Goal: Task Accomplishment & Management: Manage account settings

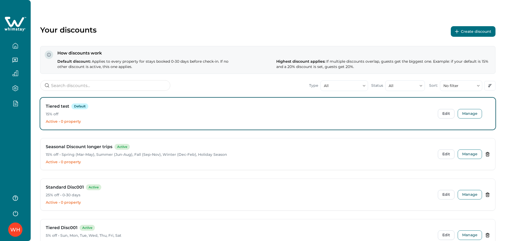
click at [22, 132] on div "WH" at bounding box center [15, 120] width 31 height 241
click at [469, 88] on button "No filter" at bounding box center [461, 85] width 42 height 11
click at [403, 24] on div "Your discounts Create discount How discounts work Default discount: Applies to …" at bounding box center [268, 163] width 475 height 326
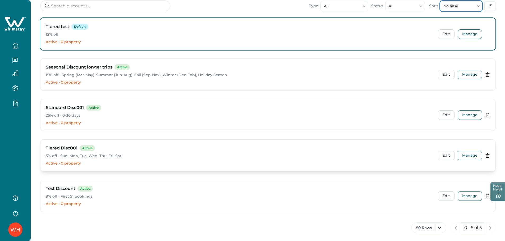
scroll to position [85, 0]
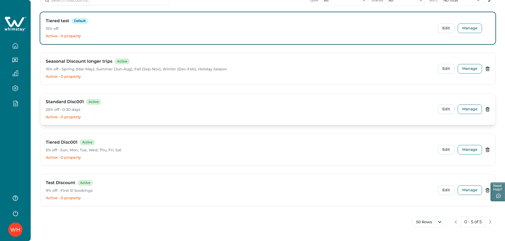
click at [472, 103] on div "Standard Disc001 Active 25% off • 0-30 days Active • 0 property Edit Manage" at bounding box center [267, 108] width 455 height 31
click at [468, 108] on button "Manage" at bounding box center [470, 109] width 24 height 10
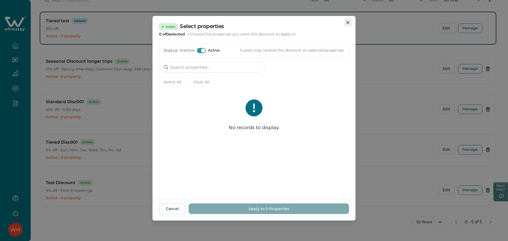
click at [349, 24] on button "Close" at bounding box center [348, 22] width 8 height 8
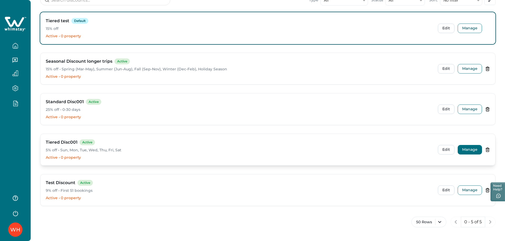
click at [466, 154] on button "Manage" at bounding box center [470, 150] width 24 height 10
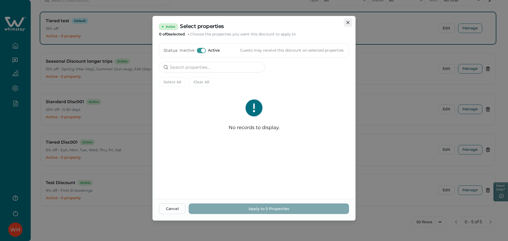
click at [345, 23] on button "Close" at bounding box center [348, 22] width 8 height 8
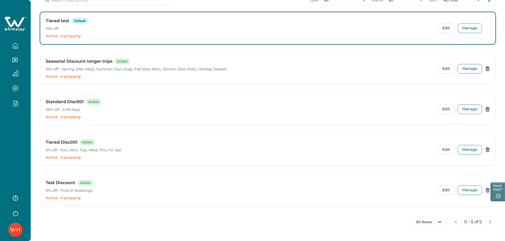
click at [21, 128] on div "WH" at bounding box center [15, 120] width 31 height 241
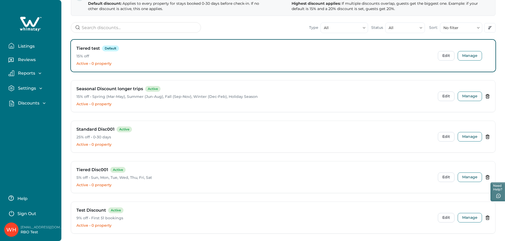
scroll to position [0, 0]
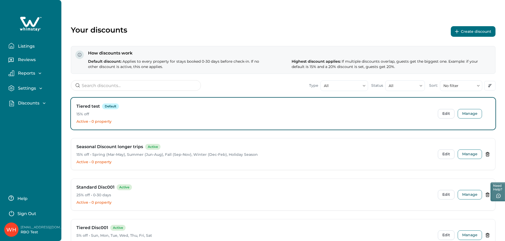
click at [28, 46] on p "Listings" at bounding box center [25, 46] width 18 height 5
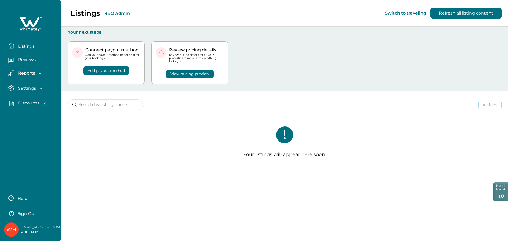
click at [115, 14] on div "Listings RBO Admin Switch to traveling Refresh all listing content" at bounding box center [254, 13] width 508 height 27
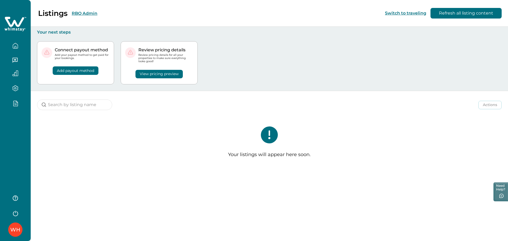
click at [86, 14] on button "RBO Admin" at bounding box center [85, 13] width 26 height 5
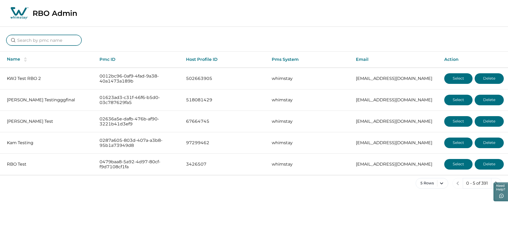
click at [50, 38] on input at bounding box center [43, 40] width 75 height 11
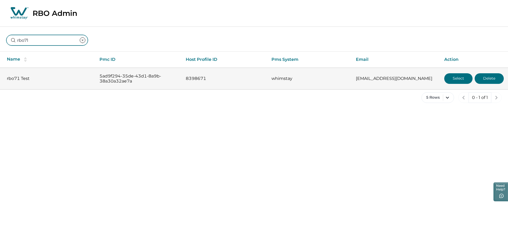
type input "rbo71"
click at [456, 80] on button "Select" at bounding box center [458, 78] width 28 height 11
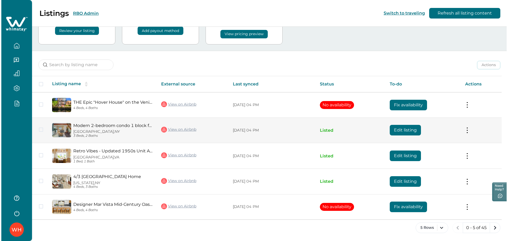
scroll to position [40, 0]
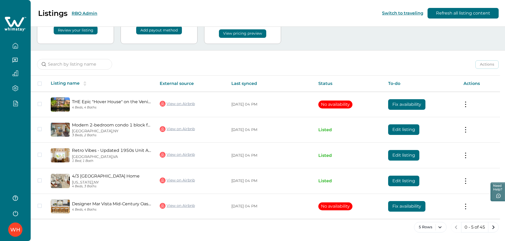
click at [13, 131] on div "WH" at bounding box center [15, 120] width 31 height 241
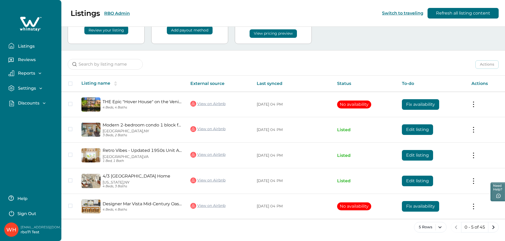
click at [25, 103] on p "Discounts" at bounding box center [27, 103] width 23 height 5
click at [26, 115] on p "Discounts" at bounding box center [27, 114] width 23 height 5
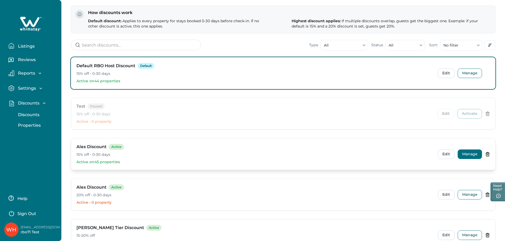
click at [473, 156] on button "Manage" at bounding box center [470, 154] width 24 height 10
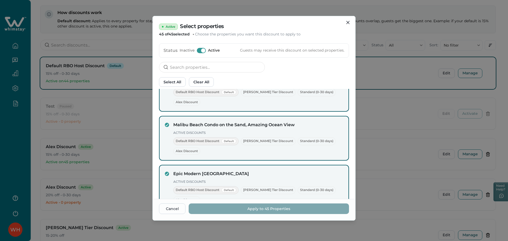
scroll to position [2192, 0]
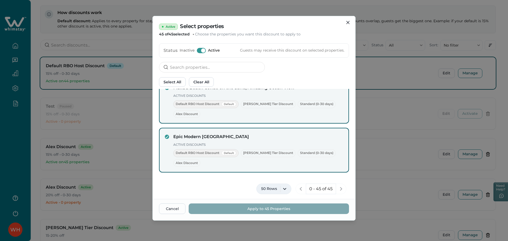
click at [268, 191] on button "50 Rows" at bounding box center [273, 189] width 35 height 11
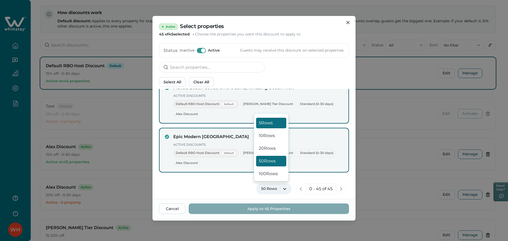
click at [276, 126] on button "5 Rows" at bounding box center [271, 123] width 30 height 11
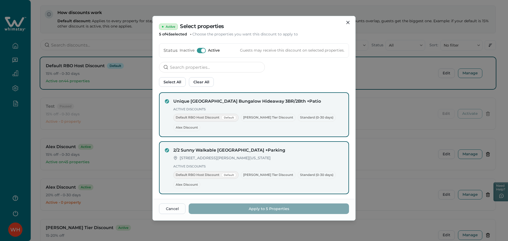
scroll to position [176, 0]
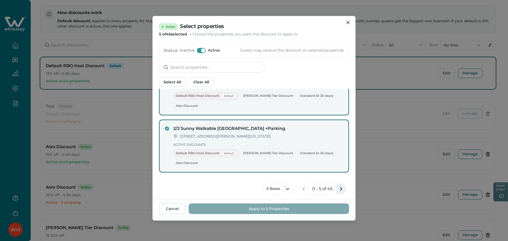
click at [340, 188] on icon "next page" at bounding box center [341, 189] width 2 height 4
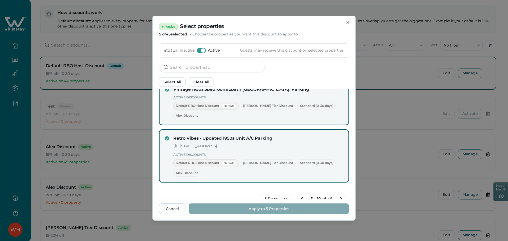
click at [202, 52] on span at bounding box center [203, 50] width 4 height 4
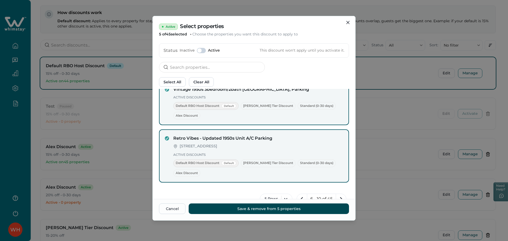
click at [260, 212] on button "Save & remove from 5 properties" at bounding box center [269, 208] width 160 height 11
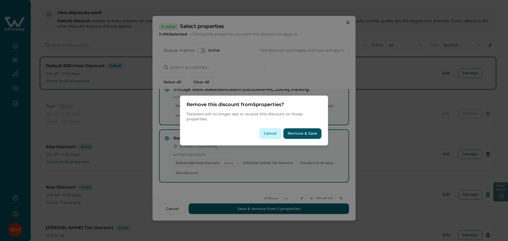
click at [274, 132] on button "Cancel" at bounding box center [270, 133] width 22 height 11
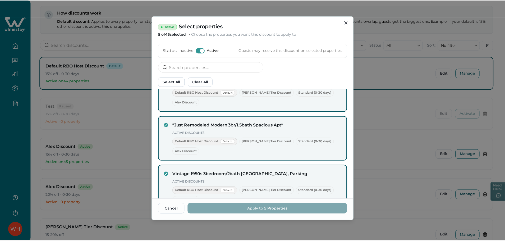
scroll to position [0, 0]
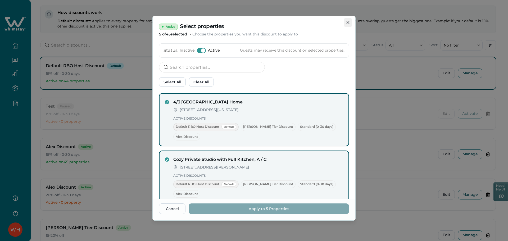
click at [346, 24] on icon "Close" at bounding box center [347, 22] width 3 height 3
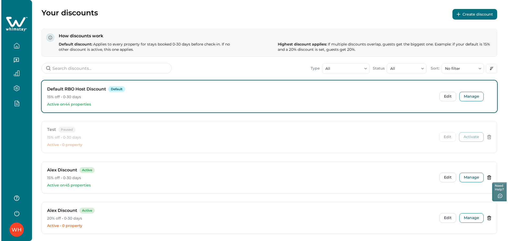
scroll to position [5, 0]
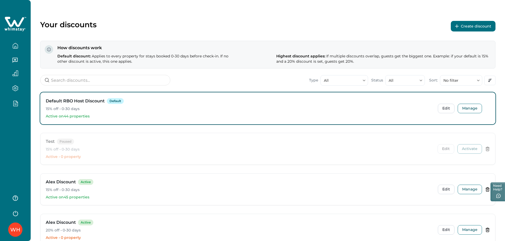
click at [477, 27] on button "Create discount" at bounding box center [473, 26] width 45 height 11
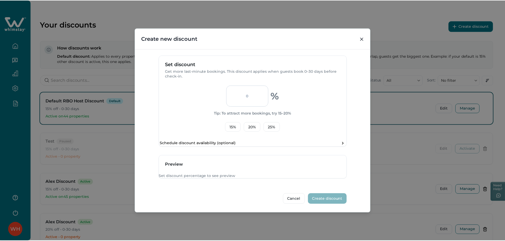
scroll to position [33, 0]
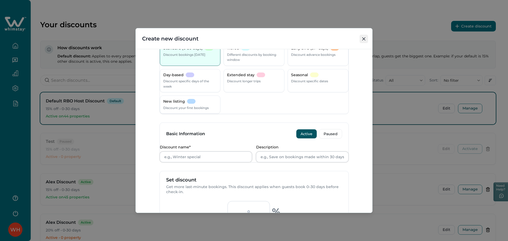
click at [363, 37] on button "Close" at bounding box center [363, 39] width 8 height 8
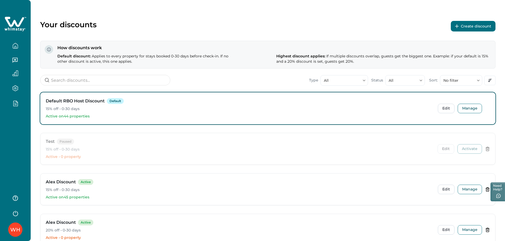
click at [23, 124] on div "WH" at bounding box center [15, 120] width 31 height 241
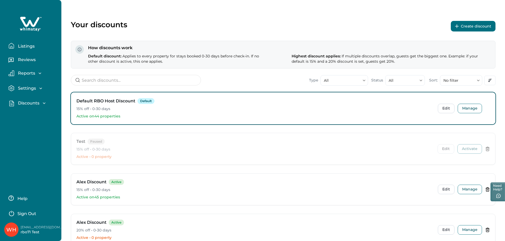
click at [27, 103] on p "Discounts" at bounding box center [27, 103] width 23 height 5
click at [29, 123] on p "Properties" at bounding box center [28, 125] width 24 height 5
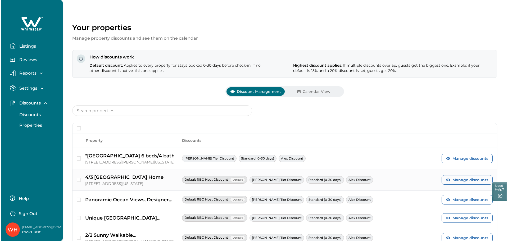
scroll to position [45, 0]
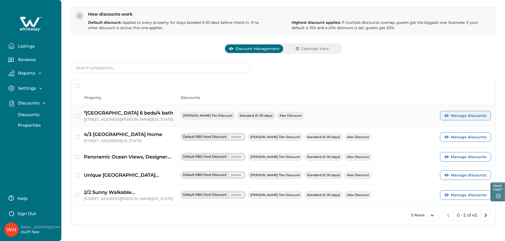
click at [462, 117] on button "Manage discounts" at bounding box center [465, 116] width 51 height 10
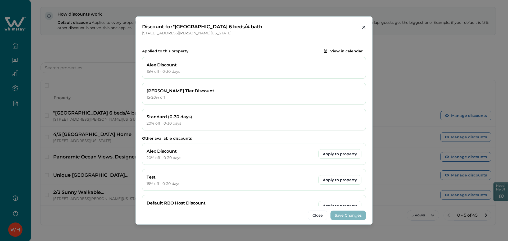
scroll to position [0, 0]
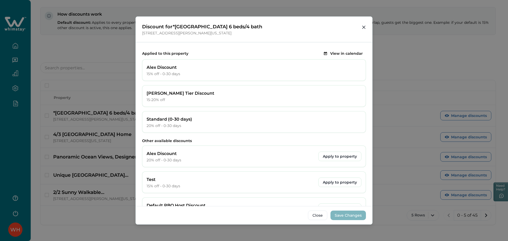
click at [348, 57] on button "View in calendar" at bounding box center [343, 54] width 45 height 10
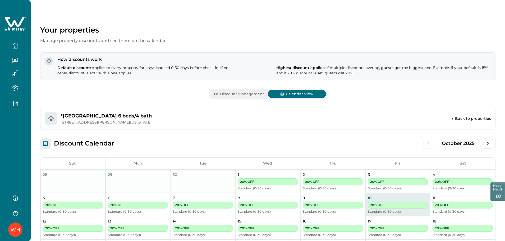
click at [231, 92] on button "Discount Management" at bounding box center [239, 94] width 58 height 8
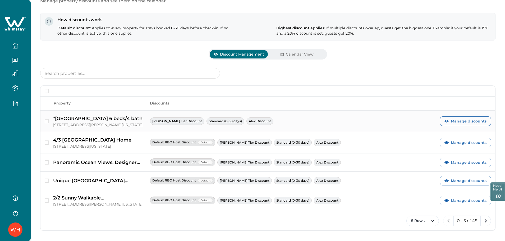
scroll to position [45, 0]
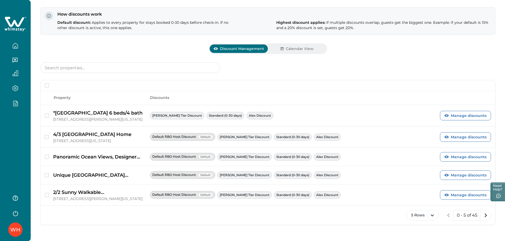
click at [6, 134] on div "WH" at bounding box center [15, 120] width 31 height 241
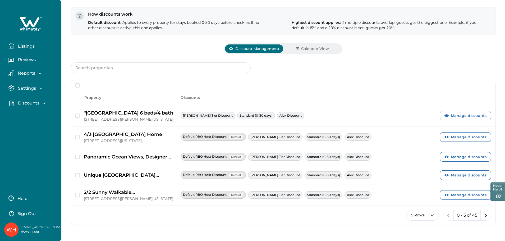
click at [39, 106] on p "Discounts" at bounding box center [27, 103] width 23 height 5
click at [32, 126] on p "Properties" at bounding box center [28, 125] width 24 height 5
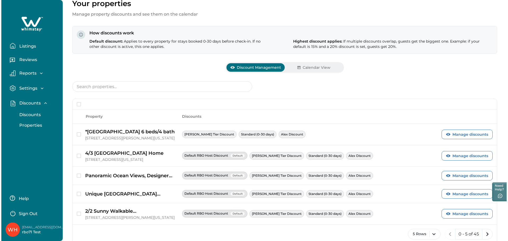
scroll to position [0, 0]
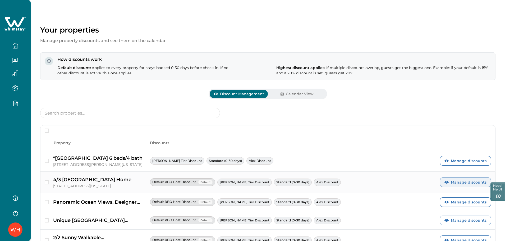
click at [453, 179] on button "Manage discounts" at bounding box center [465, 182] width 51 height 10
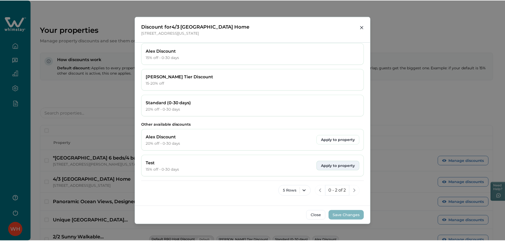
scroll to position [43, 0]
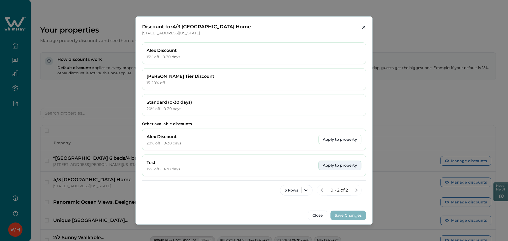
click at [341, 165] on button "Apply to property" at bounding box center [339, 166] width 43 height 10
click at [338, 139] on button "Apply to property" at bounding box center [339, 140] width 43 height 10
click at [338, 139] on button "Selected" at bounding box center [342, 140] width 37 height 10
click at [341, 164] on button "Selected" at bounding box center [342, 166] width 37 height 10
click at [321, 213] on button "Close" at bounding box center [317, 216] width 19 height 10
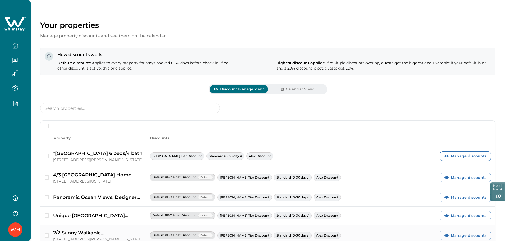
scroll to position [45, 0]
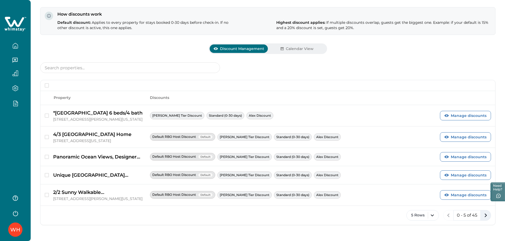
click at [489, 216] on icon "next page" at bounding box center [485, 215] width 7 height 7
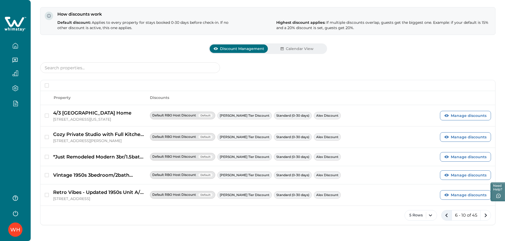
click at [445, 217] on icon "previous page" at bounding box center [446, 215] width 7 height 7
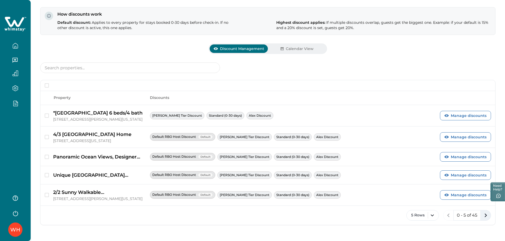
click at [485, 215] on icon "next page" at bounding box center [485, 215] width 7 height 7
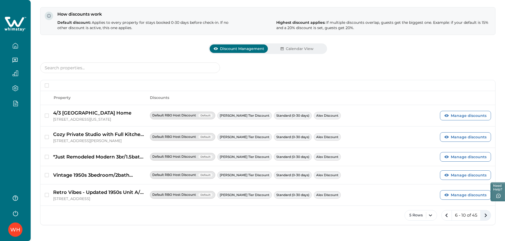
click at [485, 215] on icon "next page" at bounding box center [485, 215] width 7 height 7
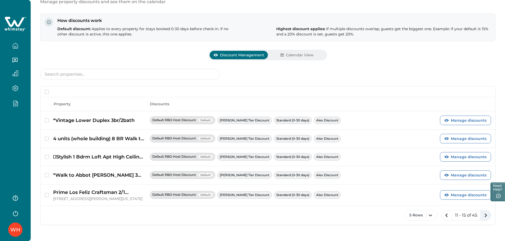
scroll to position [39, 0]
click at [443, 217] on icon "previous page" at bounding box center [446, 215] width 7 height 7
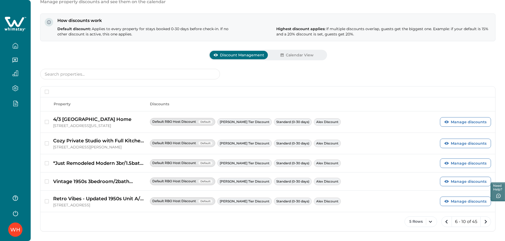
click at [21, 117] on div "WH" at bounding box center [15, 120] width 31 height 241
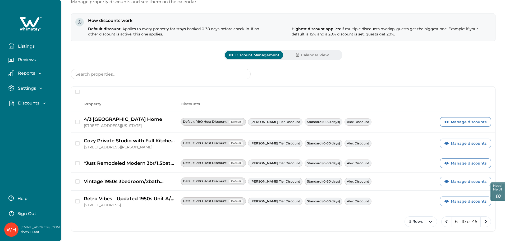
click at [22, 102] on p "Discounts" at bounding box center [27, 103] width 23 height 5
click at [28, 116] on p "Discounts" at bounding box center [27, 114] width 23 height 5
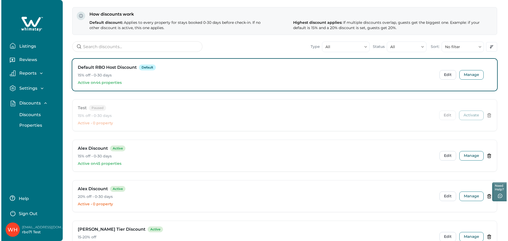
scroll to position [85, 0]
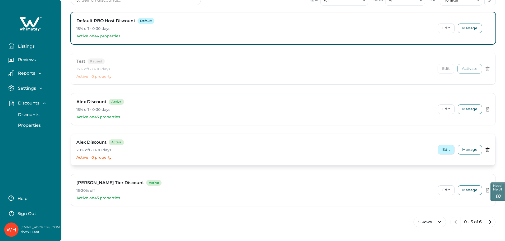
click at [446, 152] on button "Edit" at bounding box center [446, 150] width 17 height 10
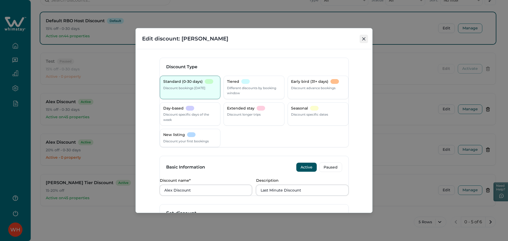
click at [366, 42] on button "Close" at bounding box center [363, 39] width 8 height 8
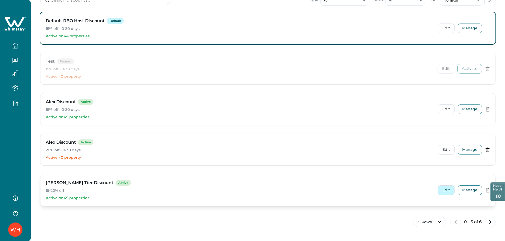
click at [443, 189] on button "Edit" at bounding box center [446, 190] width 17 height 10
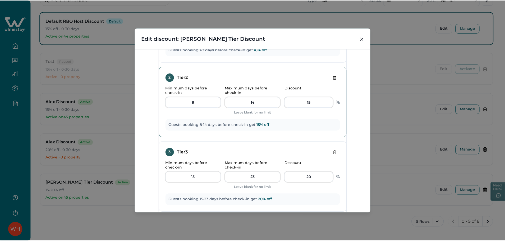
scroll to position [475, 0]
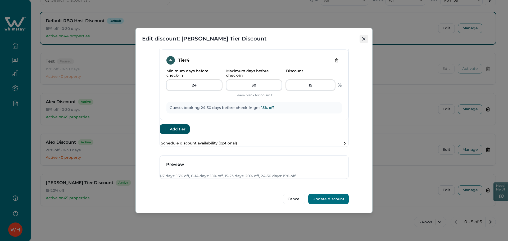
click at [363, 39] on icon "Close" at bounding box center [363, 38] width 3 height 3
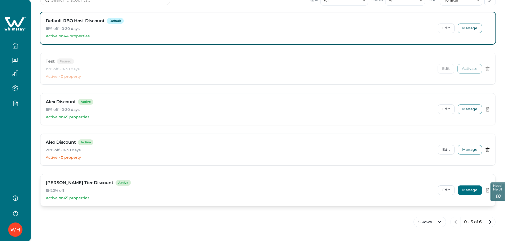
click at [471, 193] on button "Manage" at bounding box center [470, 190] width 24 height 10
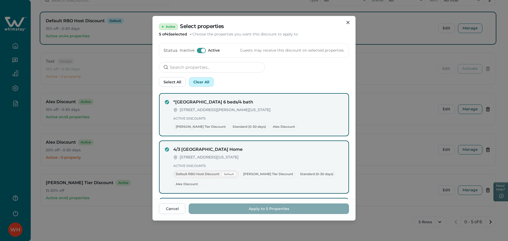
click at [201, 81] on button "Clear All" at bounding box center [201, 82] width 25 height 10
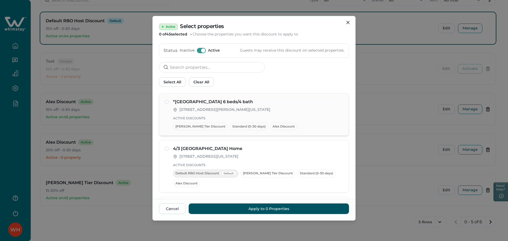
click at [207, 114] on div "*[GEOGRAPHIC_DATA] 6 beds/4 bath [STREET_ADDRESS][PERSON_NAME][US_STATE] Active…" at bounding box center [258, 114] width 170 height 31
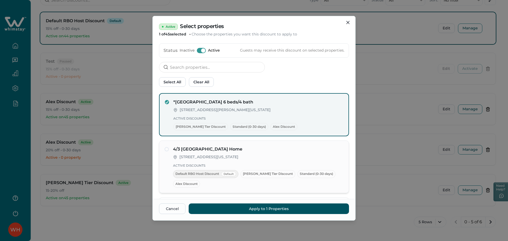
click at [209, 152] on h4 "4/3 [GEOGRAPHIC_DATA] Home" at bounding box center [258, 149] width 170 height 6
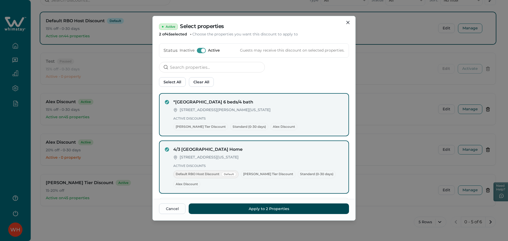
click at [270, 210] on button "Apply to 2 Properties" at bounding box center [269, 208] width 160 height 11
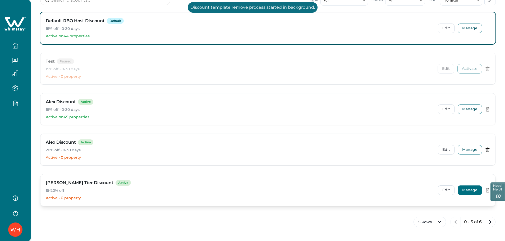
click at [468, 187] on button "Manage" at bounding box center [470, 190] width 24 height 10
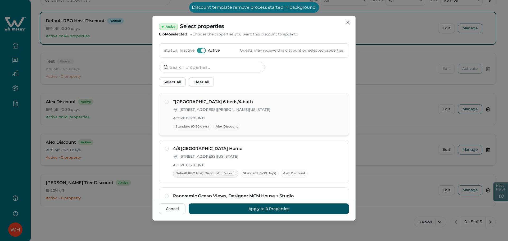
click at [218, 108] on p "[STREET_ADDRESS][PERSON_NAME][US_STATE]" at bounding box center [224, 109] width 91 height 5
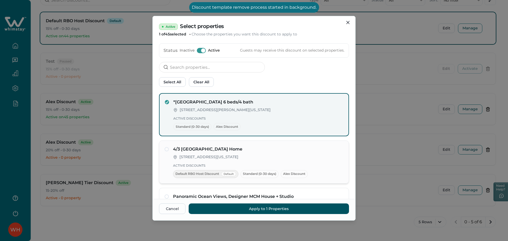
click at [215, 155] on p "[STREET_ADDRESS][US_STATE]" at bounding box center [208, 156] width 59 height 5
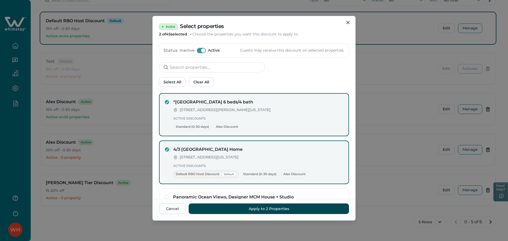
click at [254, 205] on button "Apply to 2 Properties" at bounding box center [269, 208] width 160 height 11
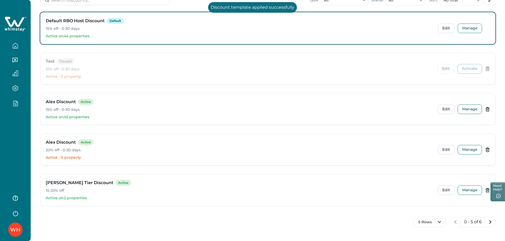
drag, startPoint x: 16, startPoint y: 138, endPoint x: 16, endPoint y: 135, distance: 2.7
click at [16, 138] on div "WH" at bounding box center [15, 120] width 31 height 241
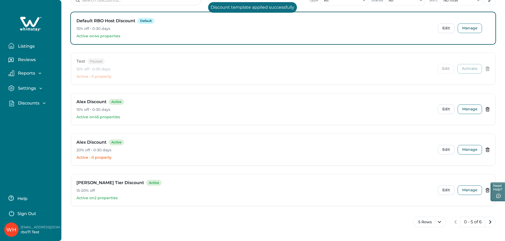
click at [28, 102] on p "Discounts" at bounding box center [27, 103] width 23 height 5
click at [29, 115] on p "Discounts" at bounding box center [27, 114] width 23 height 5
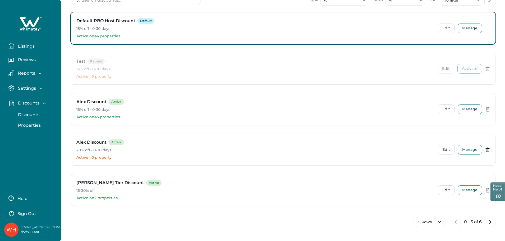
click at [30, 125] on p "Properties" at bounding box center [28, 125] width 24 height 5
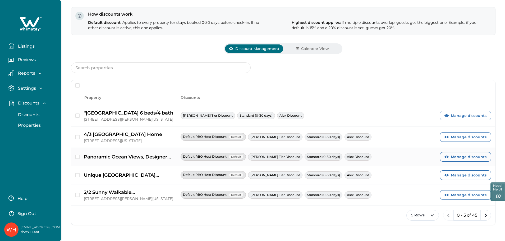
scroll to position [45, 0]
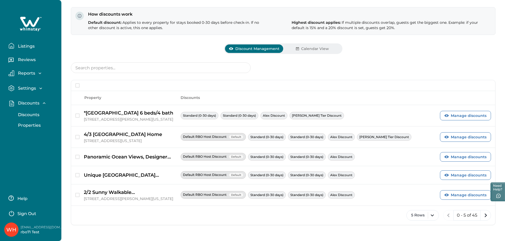
click at [26, 114] on p "Discounts" at bounding box center [27, 114] width 23 height 5
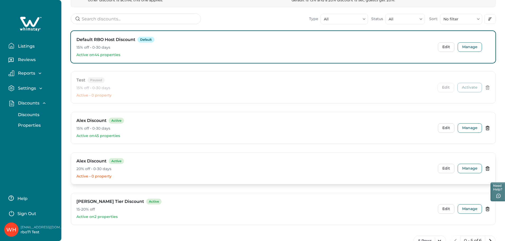
scroll to position [85, 0]
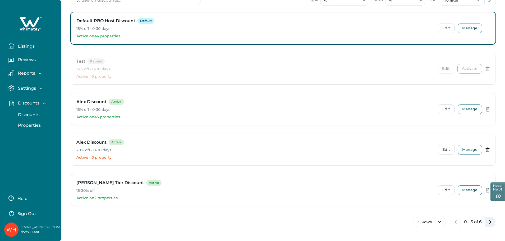
click at [490, 221] on icon "next page" at bounding box center [490, 222] width 2 height 4
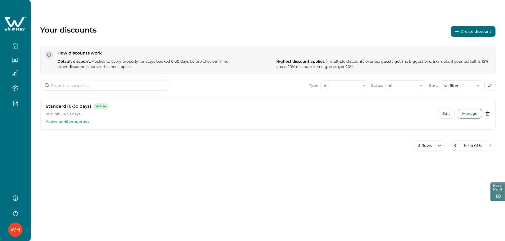
scroll to position [0, 0]
click at [467, 111] on button "Manage" at bounding box center [473, 114] width 24 height 10
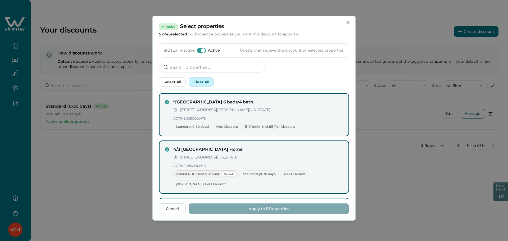
click at [209, 83] on button "Clear All" at bounding box center [201, 82] width 25 height 10
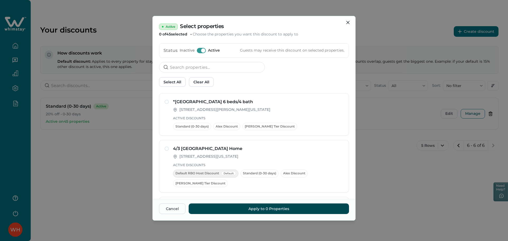
click at [260, 204] on button "Apply to 0 Properties" at bounding box center [269, 208] width 160 height 11
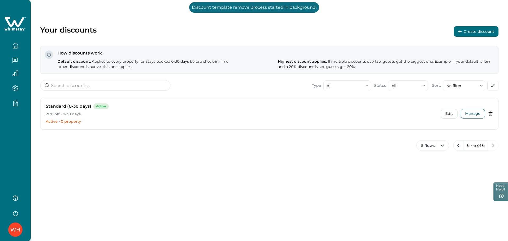
click at [19, 119] on div "WH" at bounding box center [15, 120] width 31 height 241
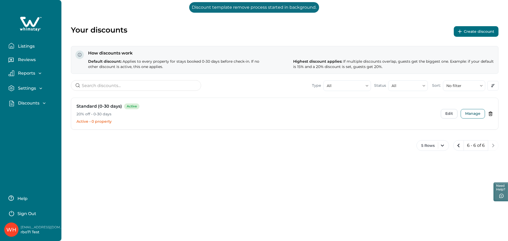
click at [25, 102] on p "Discounts" at bounding box center [27, 103] width 23 height 5
click at [28, 123] on p "Properties" at bounding box center [28, 125] width 24 height 5
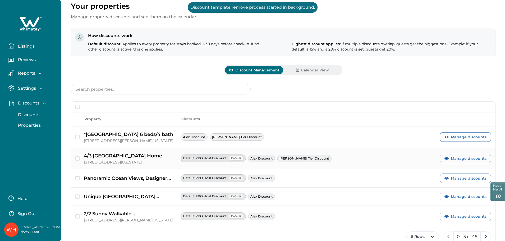
scroll to position [45, 0]
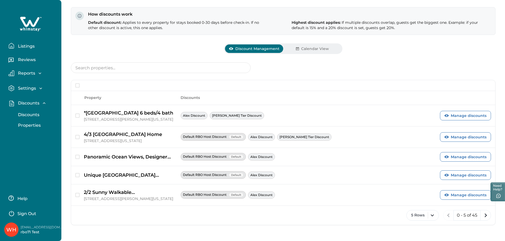
click at [24, 113] on p "Discounts" at bounding box center [27, 114] width 23 height 5
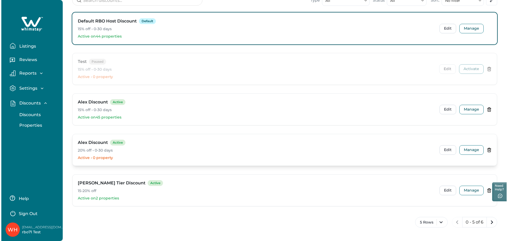
scroll to position [85, 0]
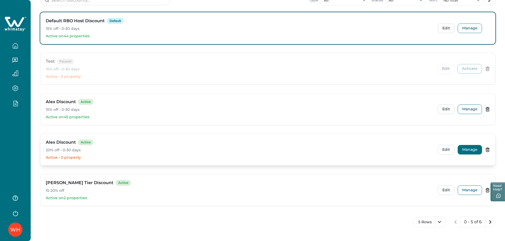
click at [468, 149] on button "Manage" at bounding box center [470, 150] width 24 height 10
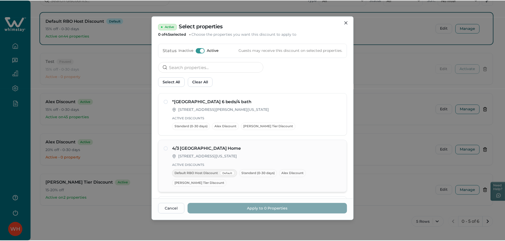
scroll to position [145, 0]
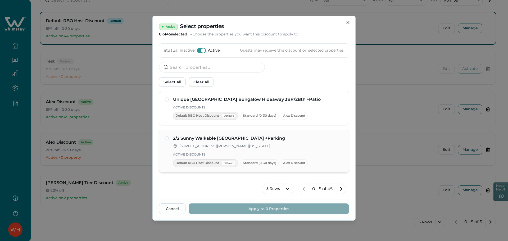
click at [246, 160] on span "Standard (0-30 days)" at bounding box center [259, 163] width 38 height 8
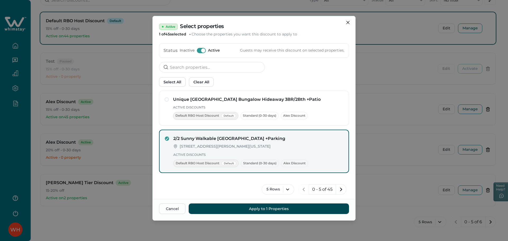
click at [278, 211] on button "Apply to 1 Properties" at bounding box center [269, 208] width 160 height 11
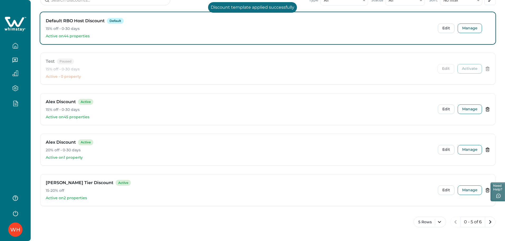
click at [12, 127] on div "WH" at bounding box center [15, 120] width 31 height 241
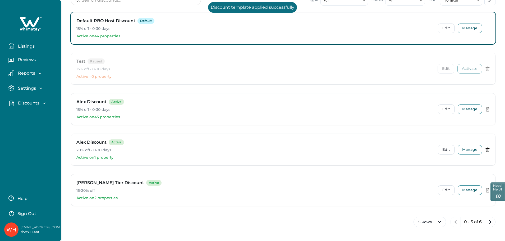
click at [33, 101] on p "Discounts" at bounding box center [27, 103] width 23 height 5
click at [35, 116] on p "Discounts" at bounding box center [27, 114] width 23 height 5
click at [30, 122] on button "Properties" at bounding box center [36, 125] width 49 height 11
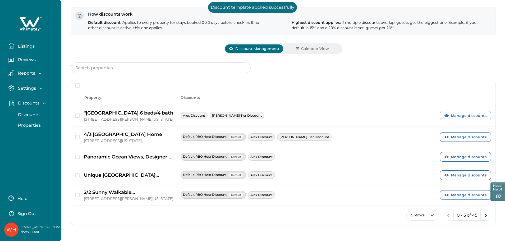
scroll to position [45, 0]
click at [30, 113] on p "Discounts" at bounding box center [27, 114] width 23 height 5
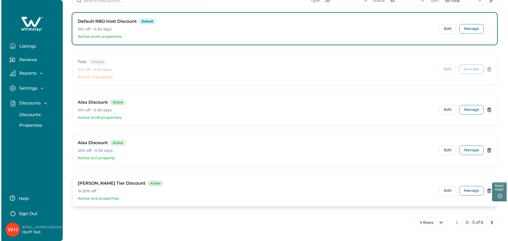
scroll to position [85, 0]
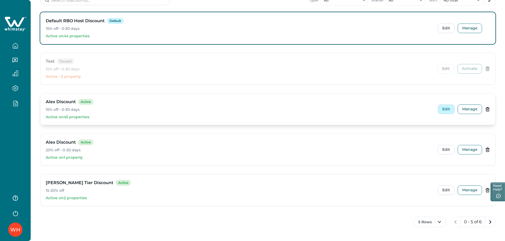
click at [448, 109] on button "Edit" at bounding box center [446, 109] width 17 height 10
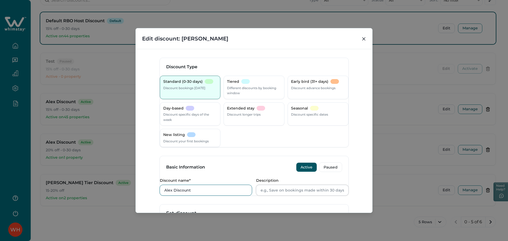
click at [206, 195] on input "Alex Discount" at bounding box center [206, 190] width 92 height 11
type input "[PERSON_NAME] Discount test"
drag, startPoint x: 300, startPoint y: 157, endPoint x: 303, endPoint y: 160, distance: 4.0
click at [301, 157] on form "Discount Type Standard (0-30 days) Discount bookings [DATE] Tiered Different di…" at bounding box center [254, 206] width 189 height 296
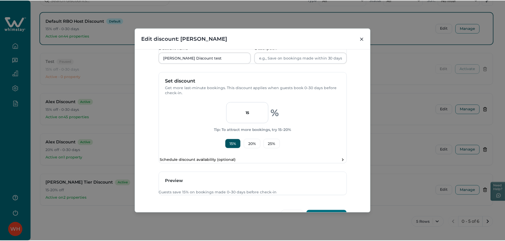
scroll to position [174, 0]
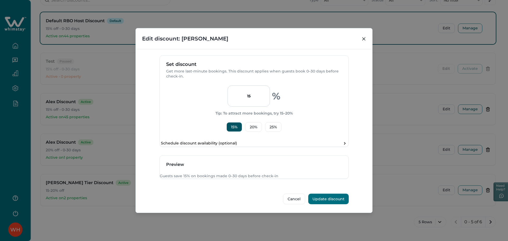
click at [338, 199] on button "Update discount" at bounding box center [328, 199] width 40 height 11
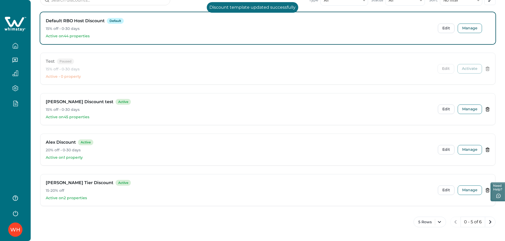
click at [29, 138] on div "WH" at bounding box center [15, 120] width 31 height 241
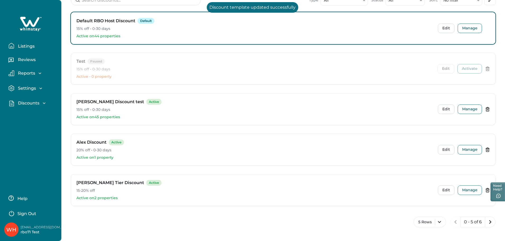
click at [28, 104] on p "Discounts" at bounding box center [27, 103] width 23 height 5
click at [28, 125] on p "Properties" at bounding box center [28, 125] width 24 height 5
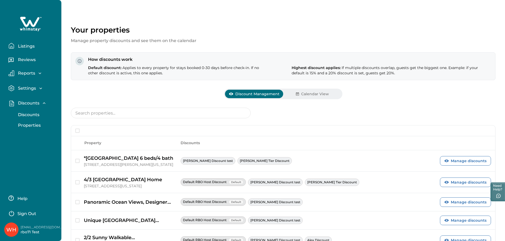
click at [309, 90] on button "Calendar View" at bounding box center [312, 94] width 58 height 8
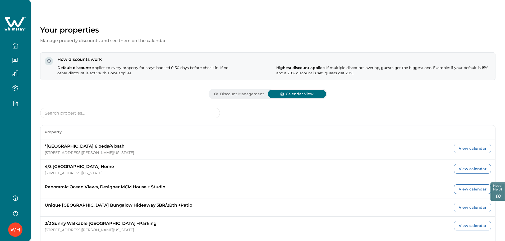
scroll to position [31, 0]
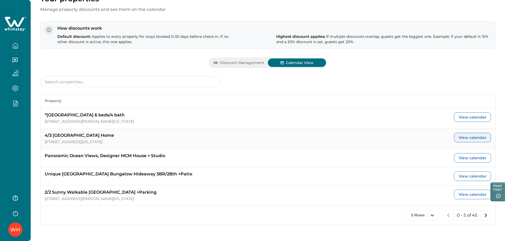
click at [470, 136] on button "View calendar" at bounding box center [472, 138] width 37 height 10
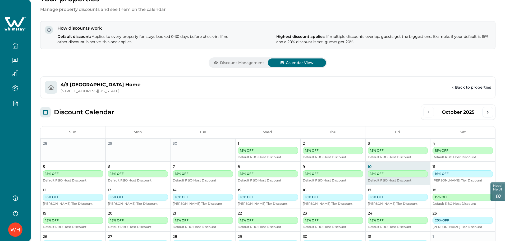
click at [468, 84] on div "4/3 [GEOGRAPHIC_DATA] Home [STREET_ADDRESS][US_STATE] Back to properties" at bounding box center [268, 87] width 456 height 22
click at [467, 85] on button "Back to properties" at bounding box center [470, 88] width 41 height 6
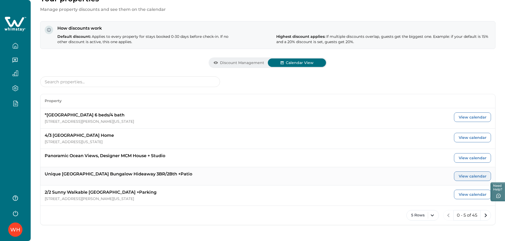
click at [476, 176] on button "View calendar" at bounding box center [472, 176] width 37 height 10
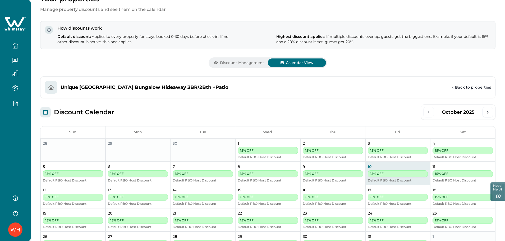
click at [468, 88] on button "Back to properties" at bounding box center [470, 88] width 41 height 6
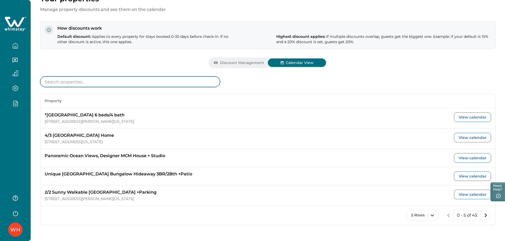
click at [115, 83] on input at bounding box center [130, 81] width 180 height 11
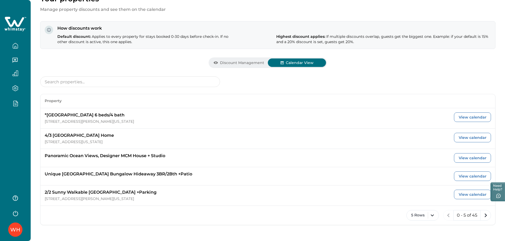
click at [237, 61] on button "Discount Management" at bounding box center [239, 62] width 58 height 8
click at [276, 61] on button "Calendar View" at bounding box center [297, 62] width 58 height 8
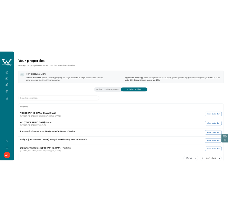
scroll to position [0, 0]
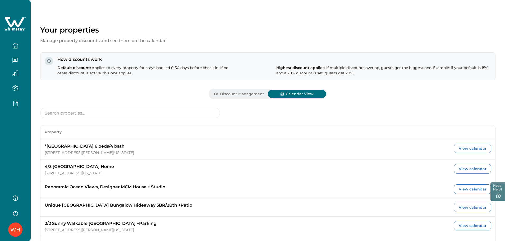
click at [19, 129] on div "WH" at bounding box center [15, 120] width 31 height 241
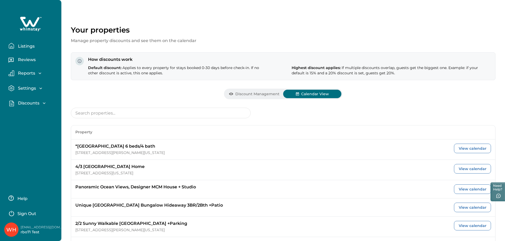
click at [26, 99] on div "Discounts Discounts Properties" at bounding box center [30, 103] width 53 height 15
click at [24, 104] on p "Discounts" at bounding box center [27, 103] width 23 height 5
click at [30, 115] on p "Discounts" at bounding box center [27, 114] width 23 height 5
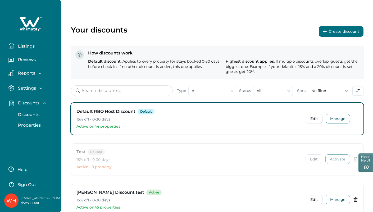
click at [133, 22] on div "Your discounts Create discount How discounts work Default discount: Applies to …" at bounding box center [217, 166] width 312 height 332
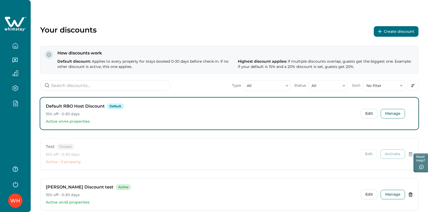
click at [22, 113] on div at bounding box center [15, 57] width 31 height 115
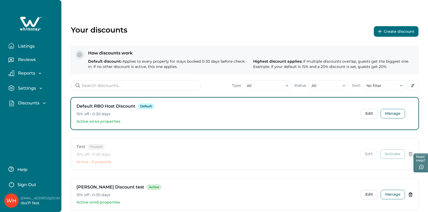
click at [28, 103] on p "Discounts" at bounding box center [27, 103] width 23 height 5
click at [26, 124] on p "Properties" at bounding box center [28, 125] width 24 height 5
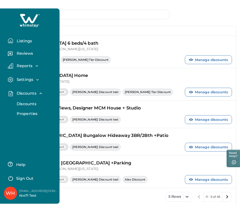
scroll to position [124, 0]
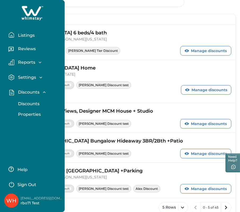
click at [144, 29] on p "*[GEOGRAPHIC_DATA] 6 beds/4 bath" at bounding box center [124, 32] width 214 height 7
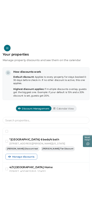
scroll to position [0, 0]
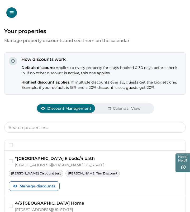
click at [31, 189] on button "Manage discounts" at bounding box center [34, 186] width 51 height 10
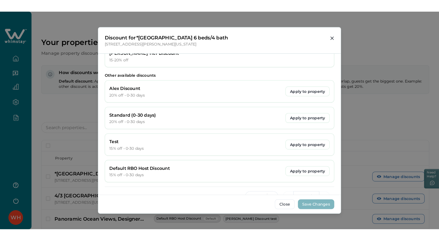
scroll to position [43, 0]
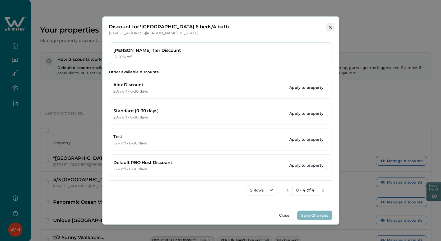
click at [332, 28] on icon "Close" at bounding box center [330, 27] width 3 height 3
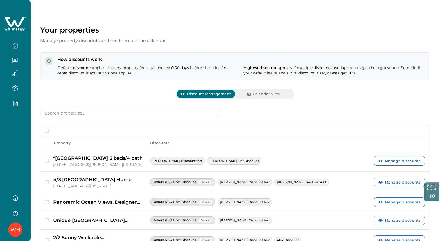
click at [15, 135] on div "WH" at bounding box center [15, 120] width 31 height 241
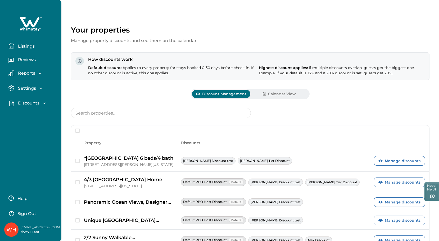
click at [31, 99] on div "Discounts Discounts Properties" at bounding box center [30, 103] width 53 height 15
click at [31, 100] on button "Discounts" at bounding box center [32, 103] width 49 height 6
click at [26, 115] on p "Discounts" at bounding box center [27, 114] width 23 height 5
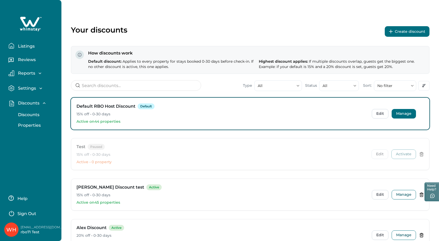
click at [402, 113] on button "Manage" at bounding box center [403, 114] width 24 height 10
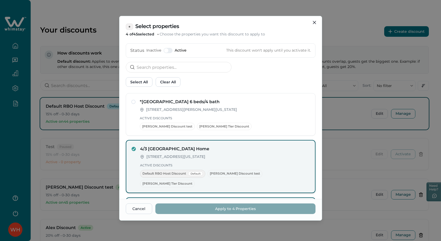
click at [157, 160] on div "4/3 [GEOGRAPHIC_DATA] Home [STREET_ADDRESS][US_STATE] Active Discounts Default …" at bounding box center [225, 167] width 170 height 42
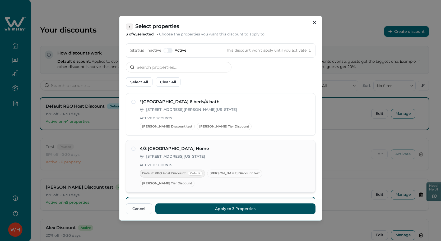
click at [157, 160] on div "4/3 [GEOGRAPHIC_DATA] Home [STREET_ADDRESS][US_STATE] Active Discounts Default …" at bounding box center [225, 166] width 170 height 42
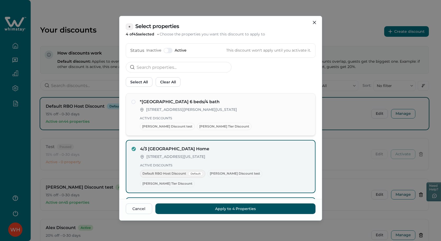
click at [171, 113] on div "*[GEOGRAPHIC_DATA] 6 beds/4 bath [STREET_ADDRESS][PERSON_NAME][US_STATE] Active…" at bounding box center [225, 114] width 170 height 31
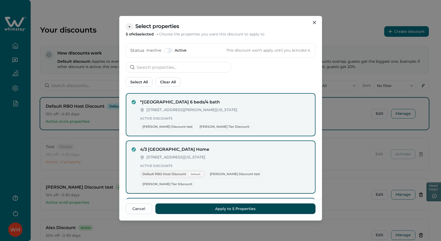
click at [231, 209] on button "Apply to 5 Properties" at bounding box center [236, 208] width 160 height 11
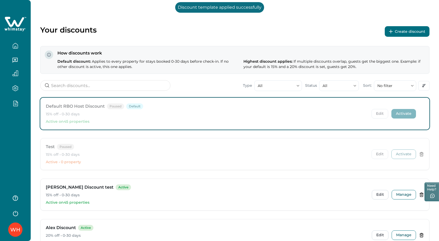
click at [404, 115] on button "Activate" at bounding box center [403, 114] width 25 height 10
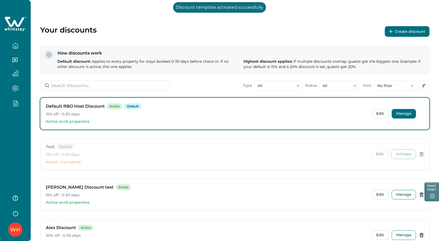
click at [404, 115] on button "Manage" at bounding box center [403, 114] width 24 height 10
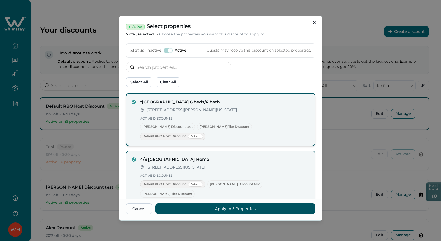
click at [197, 124] on span "[PERSON_NAME] Tier Discount" at bounding box center [224, 126] width 55 height 7
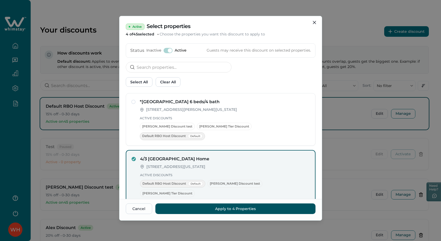
drag, startPoint x: 178, startPoint y: 152, endPoint x: 177, endPoint y: 156, distance: 4.4
click at [178, 156] on h4 "4/3 [GEOGRAPHIC_DATA] Home" at bounding box center [225, 159] width 170 height 6
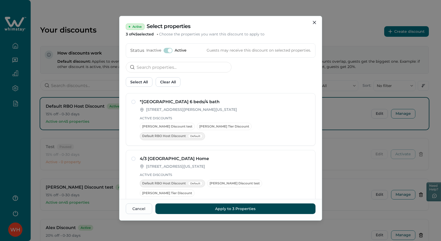
click at [216, 209] on button "Apply to 3 Properties" at bounding box center [236, 208] width 160 height 11
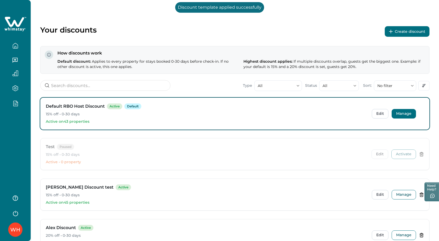
click at [401, 116] on button "Manage" at bounding box center [403, 114] width 24 height 10
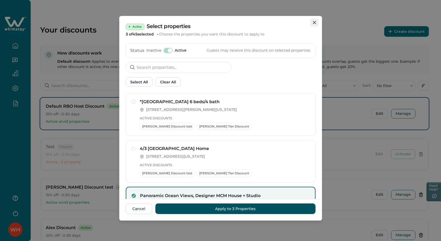
click at [311, 22] on button "Close" at bounding box center [315, 22] width 8 height 8
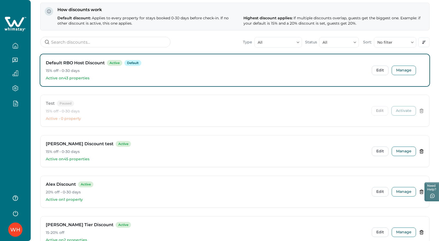
scroll to position [85, 0]
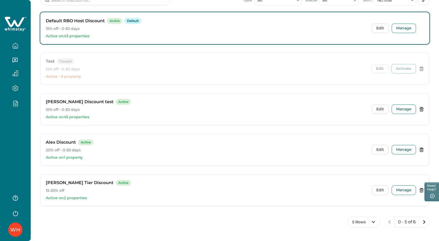
click at [21, 139] on div "WH" at bounding box center [15, 120] width 31 height 241
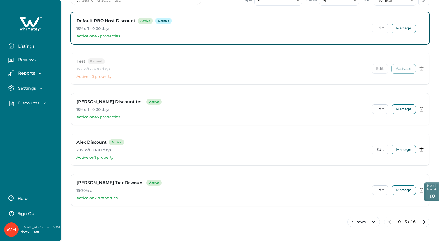
click at [23, 103] on p "Discounts" at bounding box center [27, 103] width 23 height 5
click at [25, 121] on button "Properties" at bounding box center [36, 125] width 49 height 11
